Goal: Find specific page/section: Find specific page/section

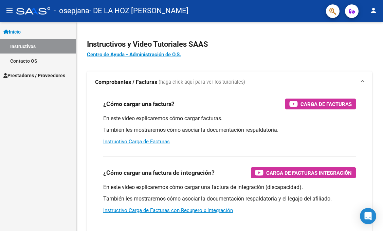
click at [27, 77] on span "Prestadores / Proveedores" at bounding box center [34, 75] width 62 height 7
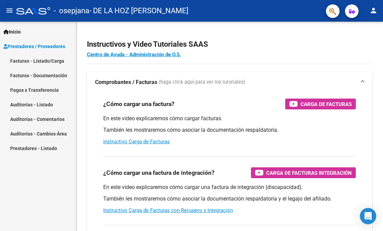
click at [34, 65] on link "Facturas - Listado/Carga" at bounding box center [38, 61] width 76 height 15
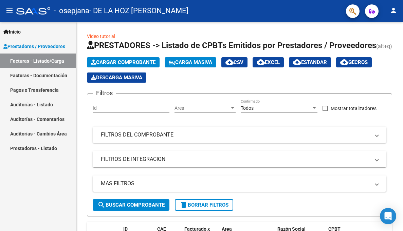
click at [48, 60] on link "Facturas - Listado/Carga" at bounding box center [38, 61] width 76 height 15
click at [45, 78] on link "Facturas - Documentación" at bounding box center [38, 75] width 76 height 15
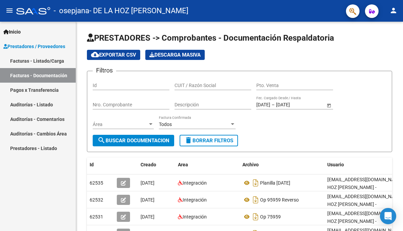
click at [45, 62] on link "Facturas - Listado/Carga" at bounding box center [38, 61] width 76 height 15
